Goal: Information Seeking & Learning: Learn about a topic

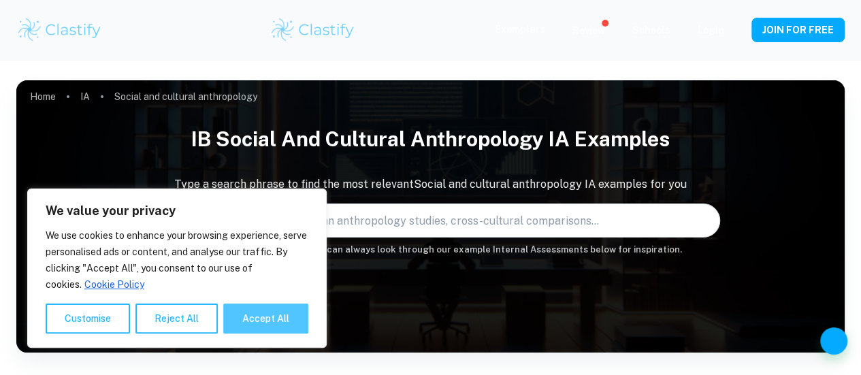
type input "Social and cultural anthropology"
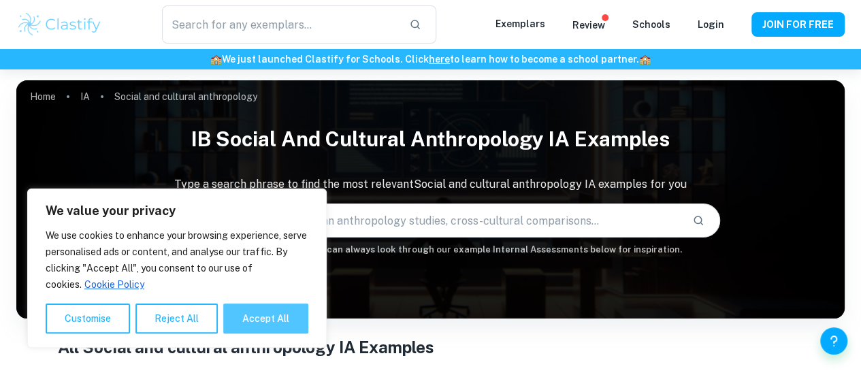
click at [289, 309] on button "Accept All" at bounding box center [265, 319] width 85 height 30
checkbox input "true"
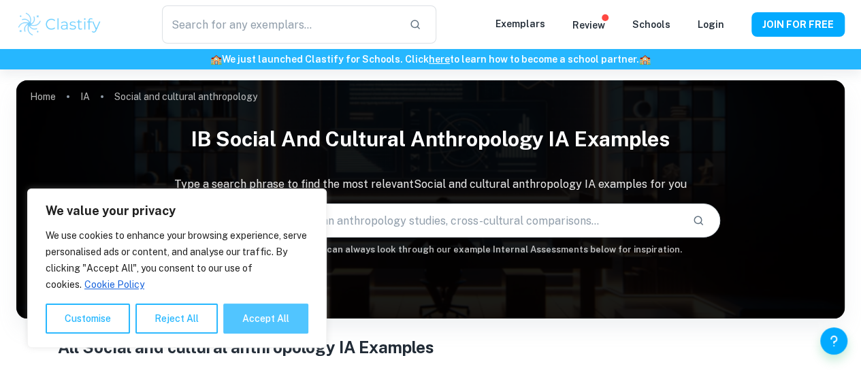
checkbox input "true"
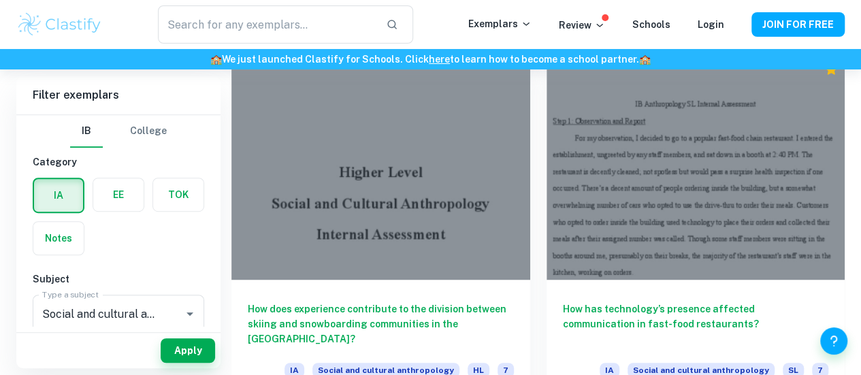
scroll to position [338, 0]
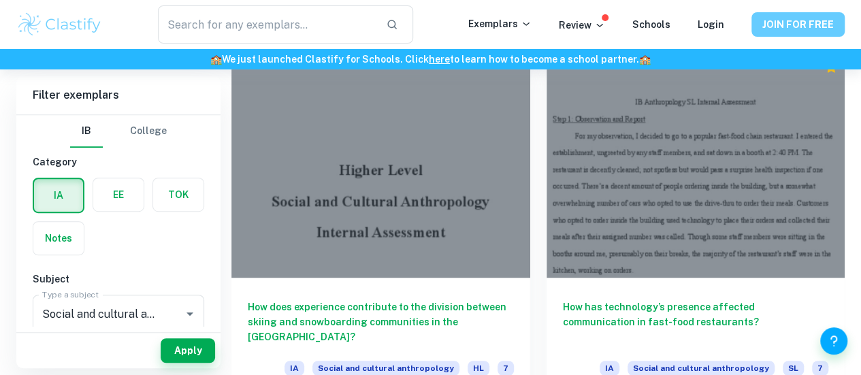
click at [800, 17] on button "JOIN FOR FREE" at bounding box center [797, 24] width 93 height 25
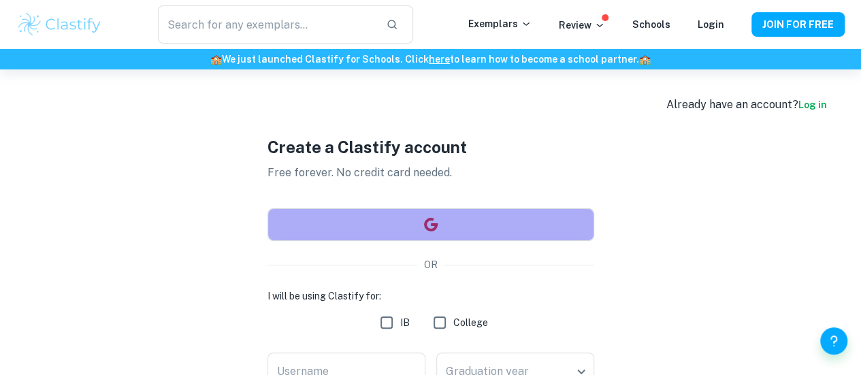
click at [475, 233] on button "button" at bounding box center [430, 224] width 327 height 33
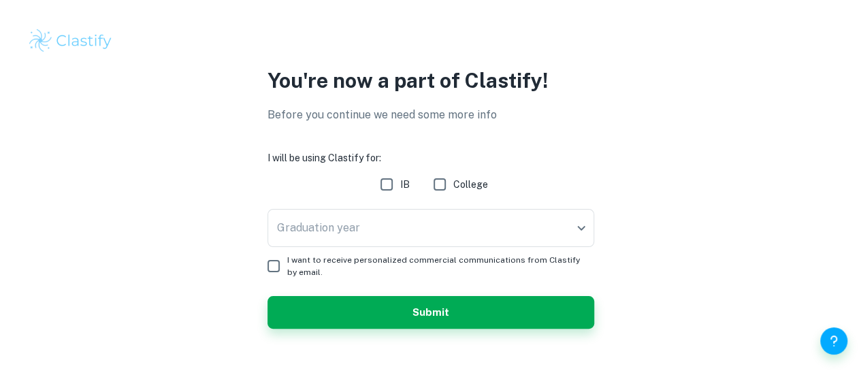
click at [393, 186] on input "IB" at bounding box center [386, 184] width 27 height 27
checkbox input "true"
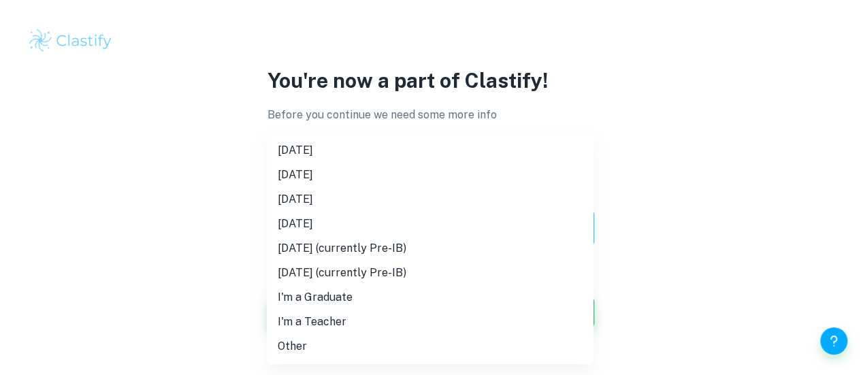
click at [441, 231] on body "We value your privacy We use cookies to enhance your browsing experience, serve…" at bounding box center [430, 187] width 861 height 375
click at [419, 208] on li "[DATE]" at bounding box center [430, 199] width 327 height 25
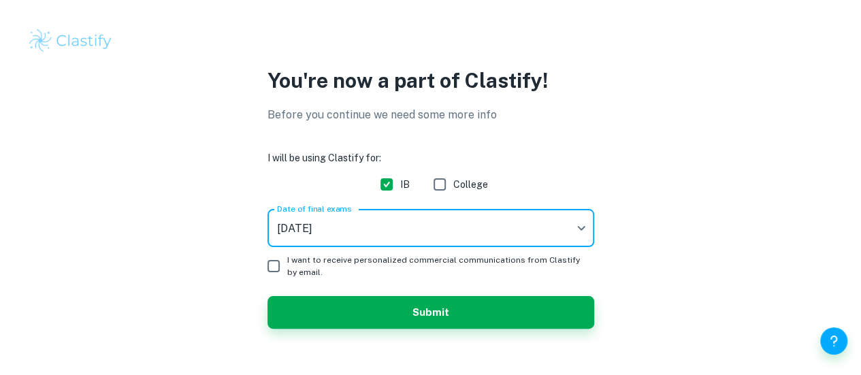
click at [348, 235] on body "We value your privacy We use cookies to enhance your browsing experience, serve…" at bounding box center [430, 187] width 861 height 375
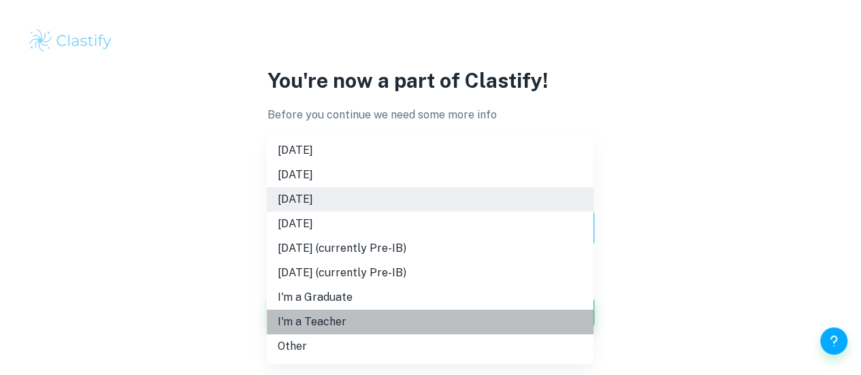
click at [336, 322] on li "I'm a Teacher" at bounding box center [430, 322] width 327 height 25
type input "Teacher"
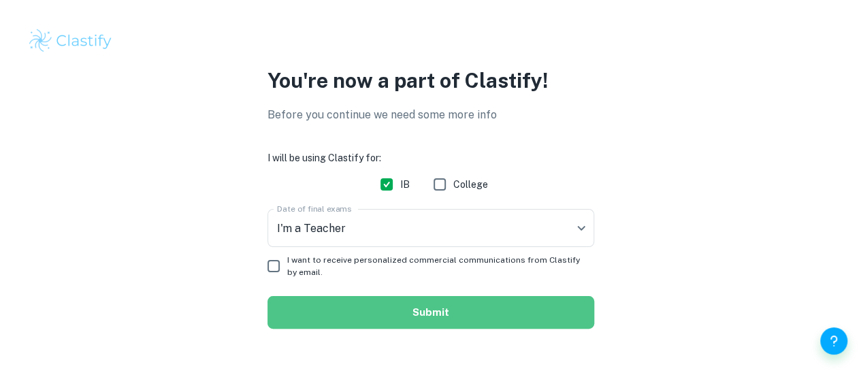
click at [317, 300] on button "Submit" at bounding box center [430, 312] width 327 height 33
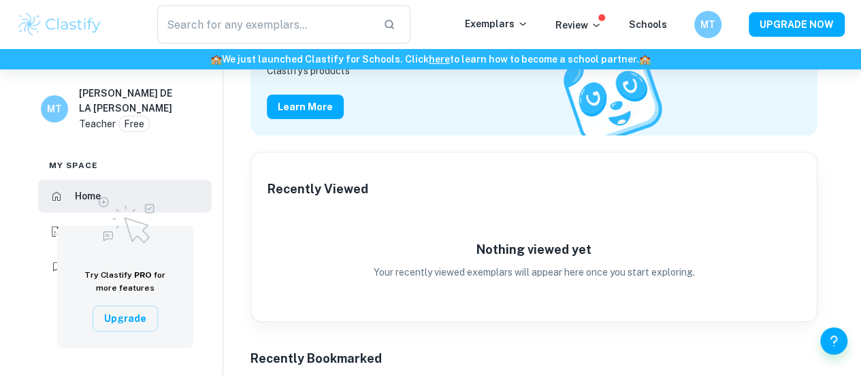
scroll to position [160, 0]
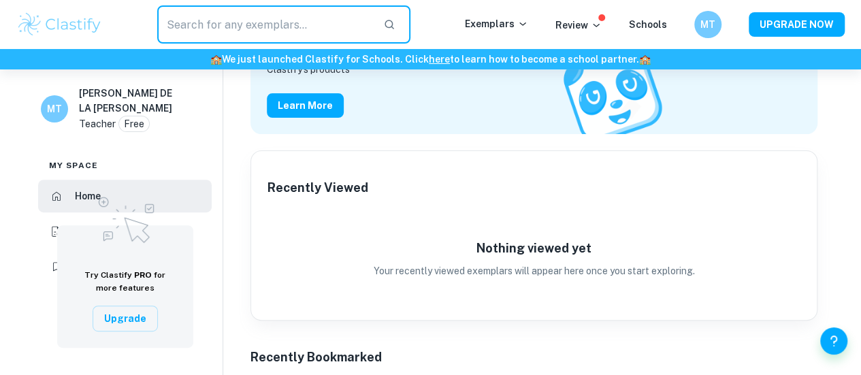
click at [320, 29] on input "text" at bounding box center [264, 24] width 215 height 38
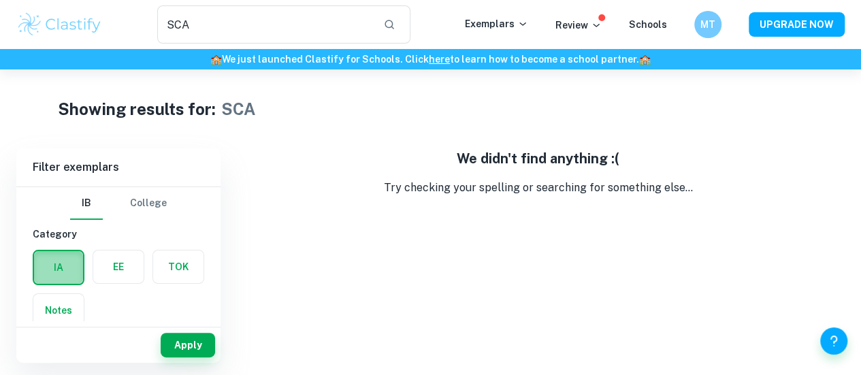
click at [61, 264] on label "button" at bounding box center [58, 267] width 49 height 33
click at [0, 0] on input "radio" at bounding box center [0, 0] width 0 height 0
click at [199, 340] on button "Apply" at bounding box center [188, 345] width 54 height 25
click at [223, 17] on input "SCA" at bounding box center [264, 24] width 215 height 38
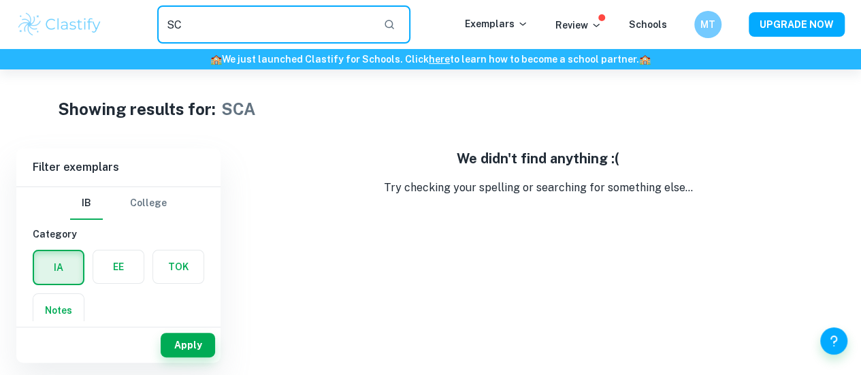
type input "S"
type input "Anthropology"
